Goal: Information Seeking & Learning: Learn about a topic

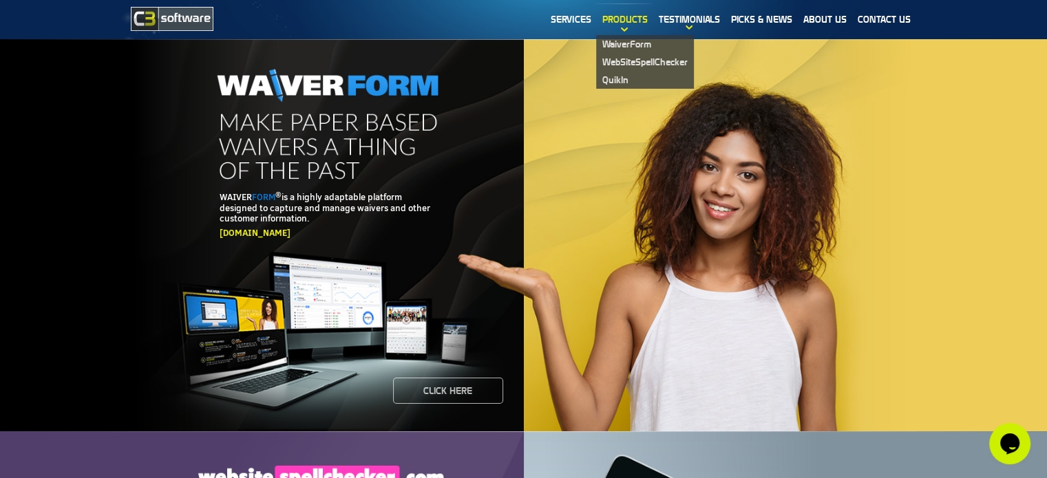
click at [627, 24] on link "Products" at bounding box center [624, 19] width 56 height 32
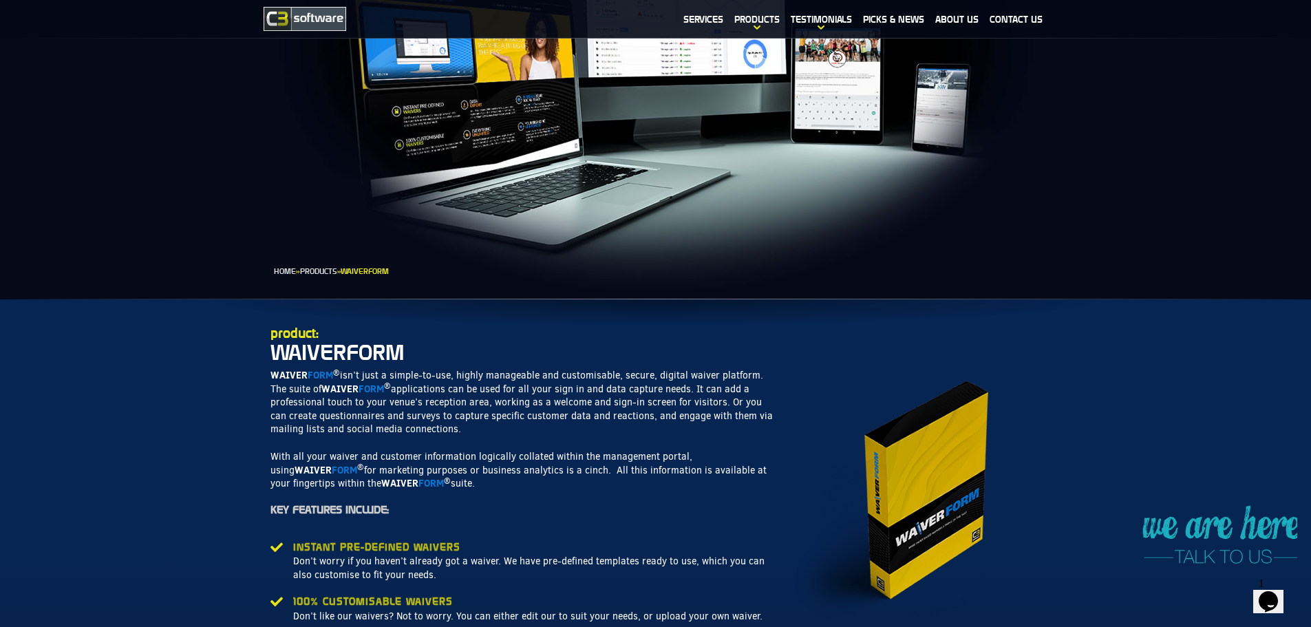
scroll to position [344, 0]
